Goal: Task Accomplishment & Management: Manage account settings

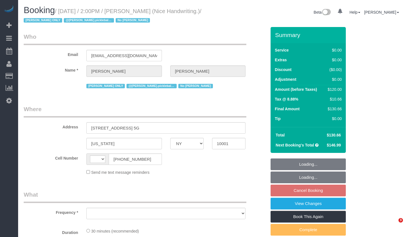
select select "NY"
select select "string:[GEOGRAPHIC_DATA]"
select select "object:770"
select select "number:56"
select select "number:79"
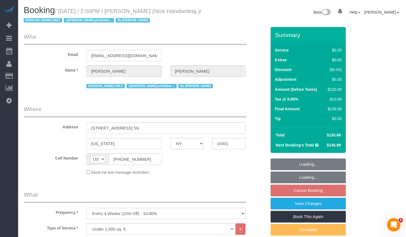
select select "number:15"
select select "number:6"
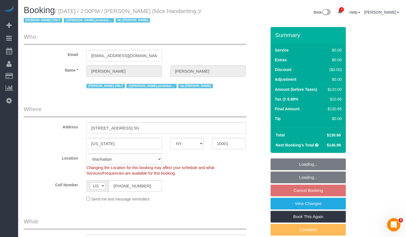
select select "string:stripe-pm_1Q9PhM4VGloSiKo7IVxTwtcf"
select select "spot7"
select select "object:926"
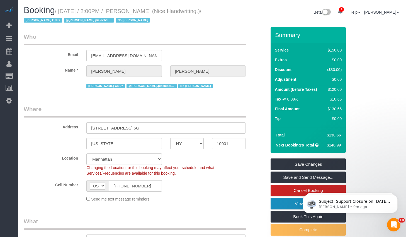
click at [284, 204] on link "View Changes" at bounding box center [307, 204] width 75 height 12
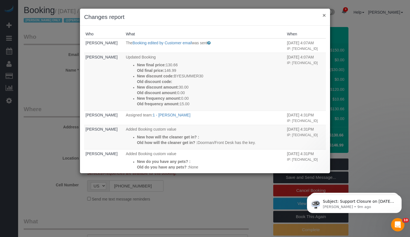
click at [324, 15] on button "×" at bounding box center [323, 15] width 3 height 6
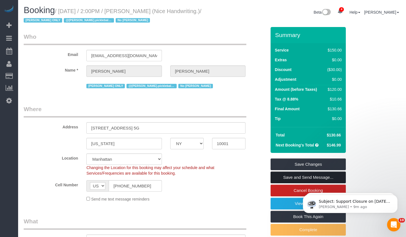
click at [297, 177] on link "Save and Send Message..." at bounding box center [307, 177] width 75 height 12
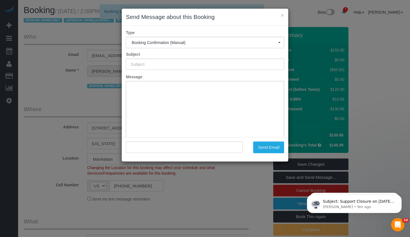
type input "Cleaning Confirmed for 09/23/2025 at 2:00pm"
type input ""Brianna Hawkins" <me@briannahawkins.com>"
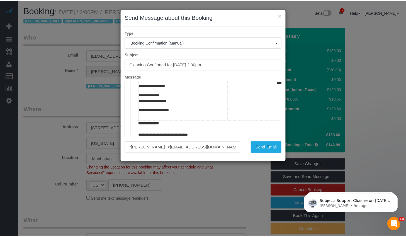
scroll to position [161, 0]
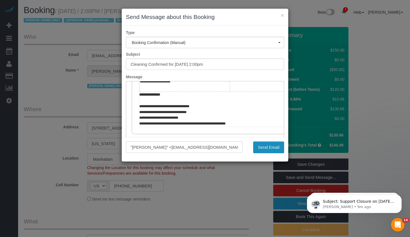
click at [265, 146] on button "Send Email" at bounding box center [268, 147] width 31 height 12
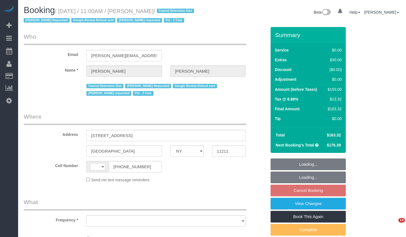
select select "NY"
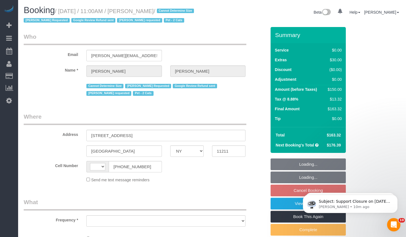
select select "string:[GEOGRAPHIC_DATA]"
select select "object:675"
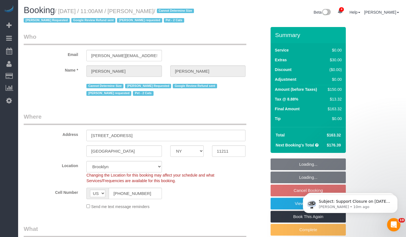
select select "spot4"
select select "number:89"
select select "number:90"
select select "number:14"
select select "number:5"
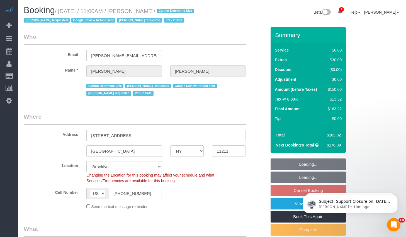
select select "object:831"
select select "string:stripe-pm_1R5RLV4VGloSiKo7DztC7hwd"
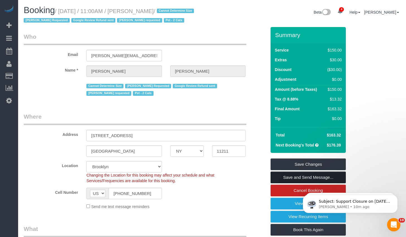
click at [287, 183] on link "Save and Send Message..." at bounding box center [307, 177] width 75 height 12
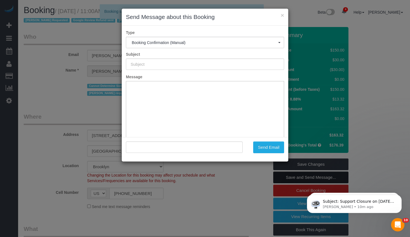
type input "Cleaning Confirmed for 09/22/2025 at 11:00am"
type input ""Laura Jacobson" <laura.jacobson.45@gmail.com>"
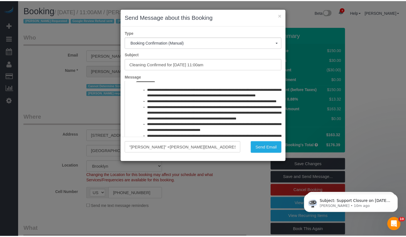
scroll to position [265, 0]
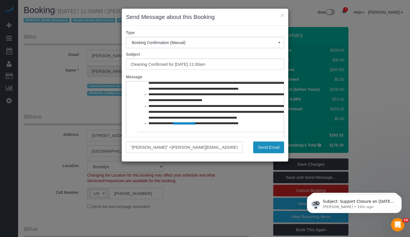
click at [267, 146] on button "Send Email" at bounding box center [268, 147] width 31 height 12
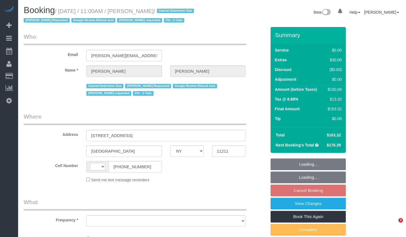
select select "NY"
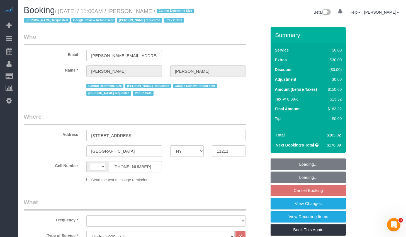
select select "string:[GEOGRAPHIC_DATA]"
select select "object:782"
select select "string:stripe-pm_1R5RLV4VGloSiKo7DztC7hwd"
select select "spot4"
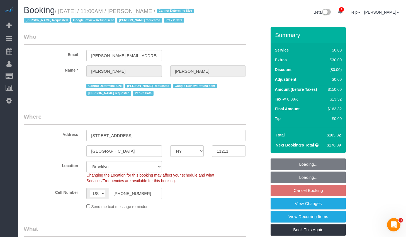
select select "number:89"
select select "number:90"
select select "number:14"
select select "number:5"
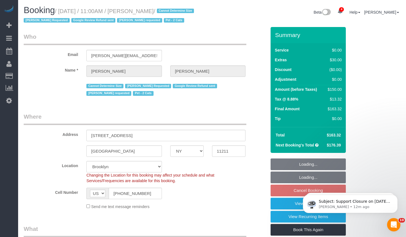
select select "object:1365"
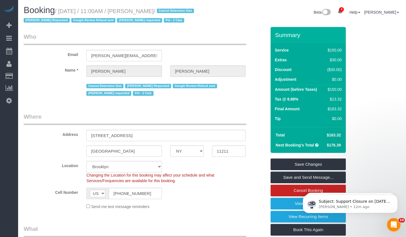
scroll to position [68, 0]
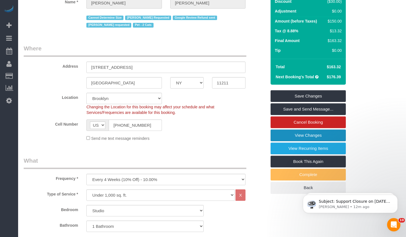
click at [293, 141] on link "View Changes" at bounding box center [307, 135] width 75 height 12
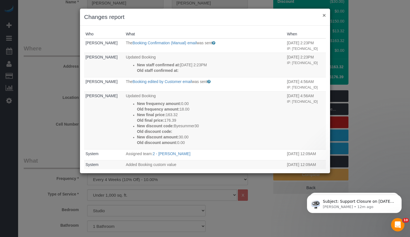
click at [324, 16] on button "×" at bounding box center [323, 15] width 3 height 6
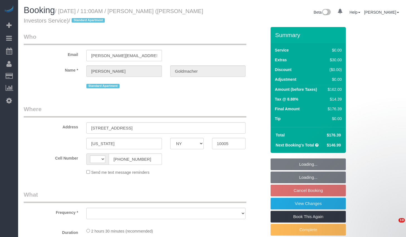
select select "NY"
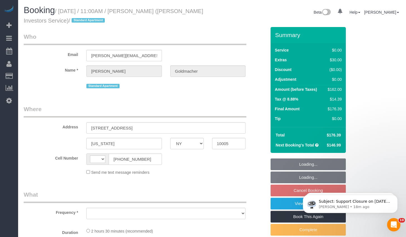
select select "object:412"
select select "string:[GEOGRAPHIC_DATA]"
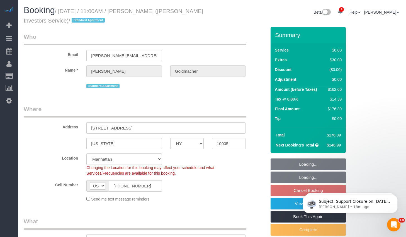
select select "string:stripe-pm_1IsBSD4VGloSiKo76ZEHamuY"
select select "1"
select select "spot4"
select select "number:89"
select select "number:90"
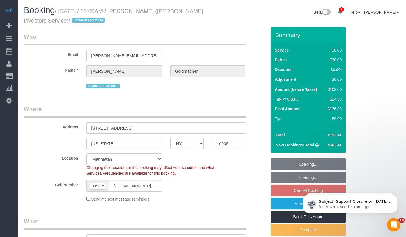
select select "number:15"
select select "number:5"
select select "number:21"
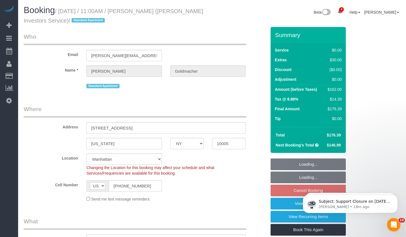
select select "object:934"
select select "1"
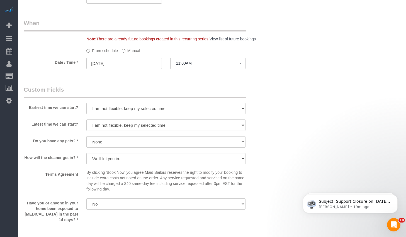
scroll to position [628, 0]
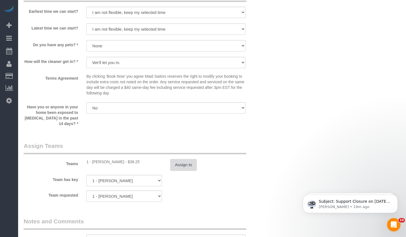
click at [175, 170] on button "Assign to" at bounding box center [183, 165] width 27 height 12
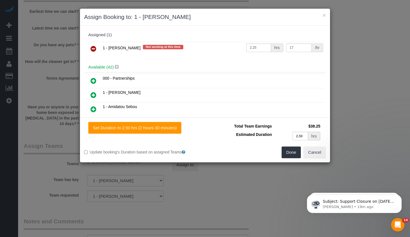
click at [97, 52] on link at bounding box center [93, 48] width 13 height 11
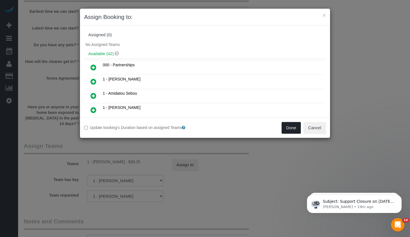
click at [286, 129] on button "Done" at bounding box center [290, 128] width 19 height 12
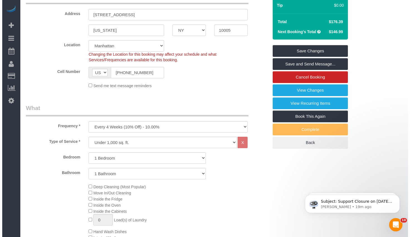
scroll to position [0, 0]
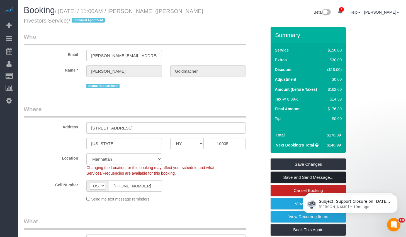
click at [290, 179] on link "Save and Send Message..." at bounding box center [307, 177] width 75 height 12
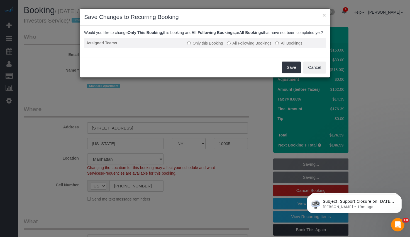
click at [252, 48] on td "Only this Booking All Following Bookings All Bookings" at bounding box center [255, 43] width 141 height 10
click at [257, 46] on label "All Following Bookings" at bounding box center [249, 43] width 45 height 6
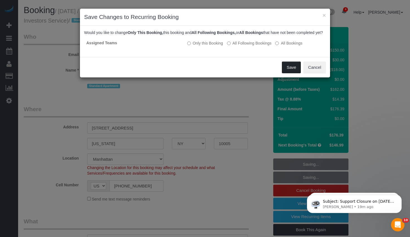
click at [289, 73] on button "Save" at bounding box center [291, 68] width 19 height 12
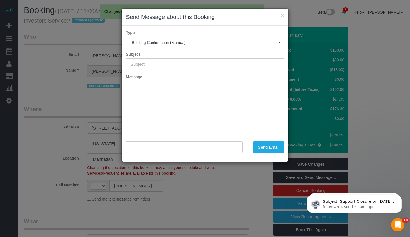
type input "Cleaning Confirmed for 08/30/2025 at 11:00am"
type input ""Douglas Goldmacher" <d.w.goldmacher@gmail.com>"
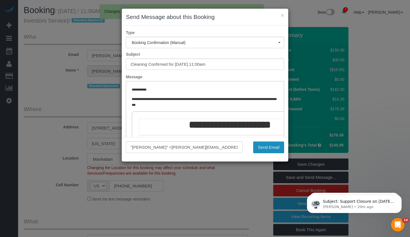
click at [265, 147] on button "Send Email" at bounding box center [268, 147] width 31 height 12
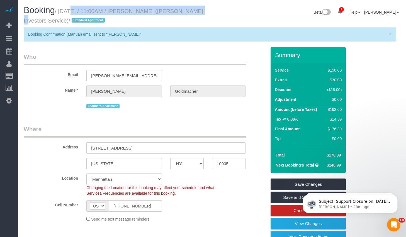
drag, startPoint x: 64, startPoint y: 12, endPoint x: 199, endPoint y: 12, distance: 134.7
click at [199, 12] on h1 "Booking / August 30, 2025 / 11:00AM / Douglas Goldmacher (Moody's Investors Ser…" at bounding box center [116, 15] width 184 height 19
copy small "August 30, 2025 / 11:00AM / Douglas Goldmacher"
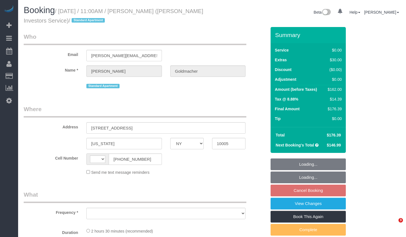
select select "NY"
select select "object:406"
select select "number:89"
select select "number:90"
select select "number:15"
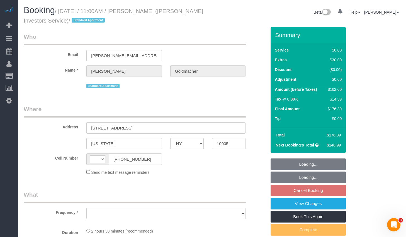
select select "number:5"
select select "number:21"
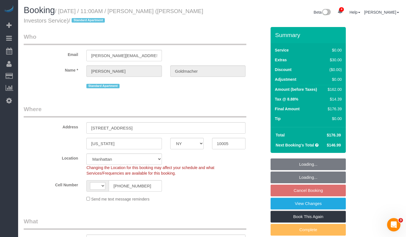
select select "object:579"
select select "string:[GEOGRAPHIC_DATA]"
select select "string:stripe-pm_1IsBSD4VGloSiKo76ZEHamuY"
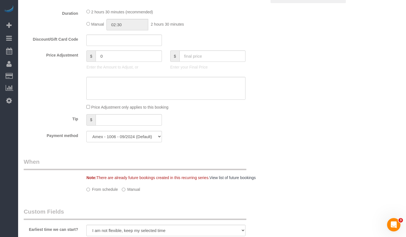
select select "1"
select select "spot4"
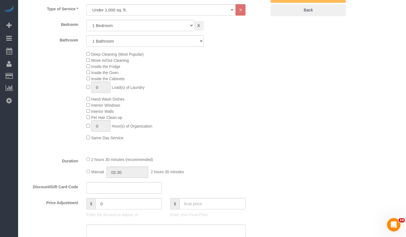
select select "1"
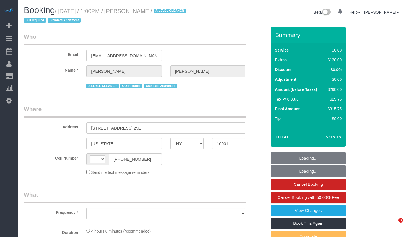
select select "NY"
select select "object:421"
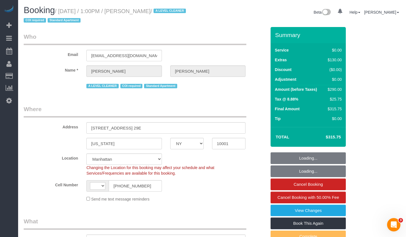
select select "string:[GEOGRAPHIC_DATA]"
select select "1"
select select "string:stripe-pm_1M5Cj34VGloSiKo735br1iAs"
select select "number:59"
select select "number:75"
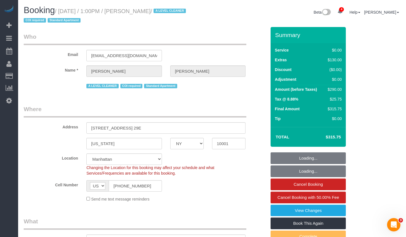
select select "number:15"
select select "number:7"
select select "object:1376"
select select "spot1"
select select "1"
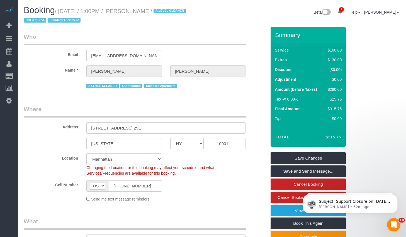
drag, startPoint x: 62, startPoint y: 12, endPoint x: 173, endPoint y: 9, distance: 111.1
click at [173, 9] on small "/ August 26, 2025 / 1:00PM / Jaclyn Cerisano / A LEVEL CLEANER COI required Sta…" at bounding box center [106, 16] width 164 height 16
copy small "August 26, 2025 / 1:00PM / Jaclyn Cerisano"
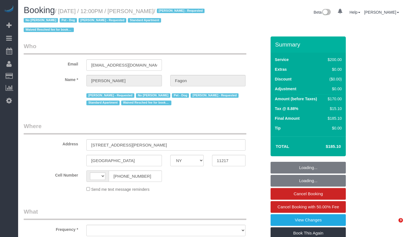
select select "NY"
select select "object:409"
select select "number:60"
select select "number:74"
select select "number:13"
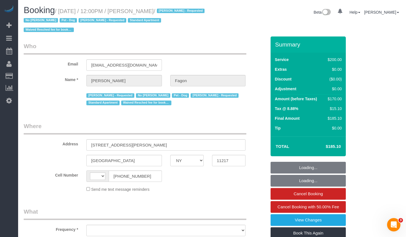
select select "number:5"
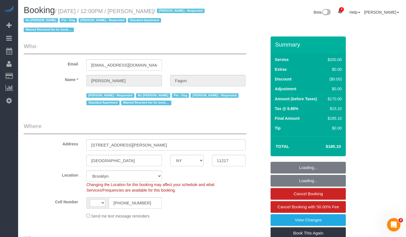
select select "object:669"
select select "string:[GEOGRAPHIC_DATA]"
select select "string:stripe-pm_1N7MCH4VGloSiKo7X7U6WIVW"
select select "150"
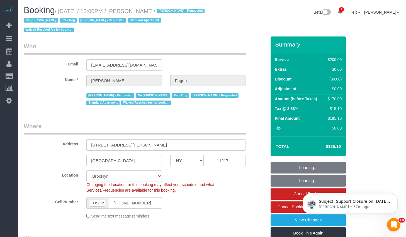
select select "spot1"
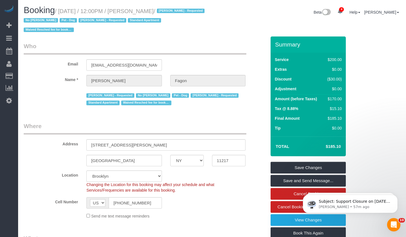
click at [138, 11] on small "/ [DATE] / 12:00PM / [PERSON_NAME] / [PERSON_NAME] - Requested No [PERSON_NAME]…" at bounding box center [115, 20] width 182 height 25
drag, startPoint x: 136, startPoint y: 11, endPoint x: 167, endPoint y: 8, distance: 30.5
click at [167, 8] on small "/ [DATE] / 12:00PM / [PERSON_NAME] / [PERSON_NAME] - Requested No [PERSON_NAME]…" at bounding box center [115, 20] width 182 height 25
copy small "[PERSON_NAME]"
